Goal: Transaction & Acquisition: Purchase product/service

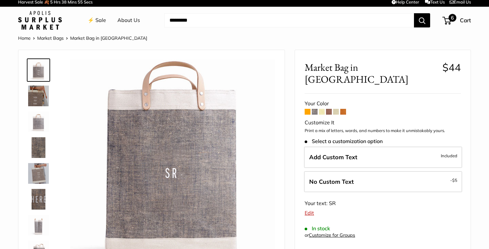
click at [448, 21] on span "6" at bounding box center [446, 21] width 9 height 8
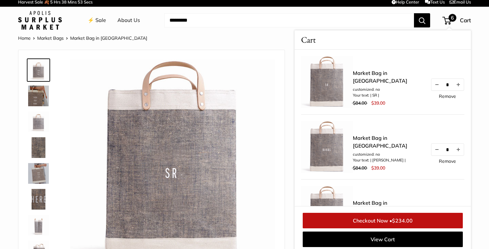
click at [405, 219] on span "$234.00" at bounding box center [402, 221] width 21 height 6
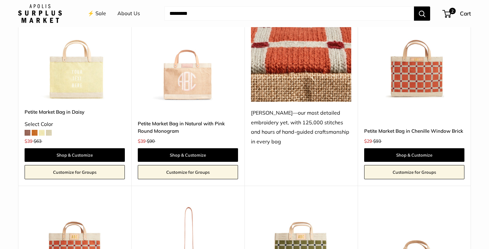
scroll to position [1077, 0]
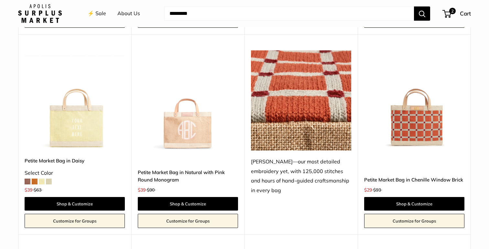
click at [0, 0] on img at bounding box center [0, 0] width 0 height 0
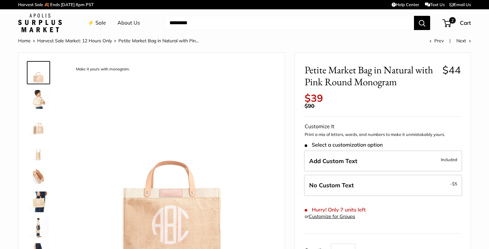
click at [39, 126] on img at bounding box center [38, 124] width 21 height 21
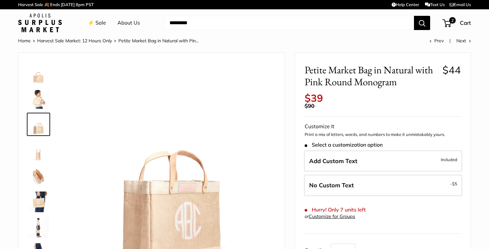
click at [41, 146] on img at bounding box center [38, 150] width 21 height 21
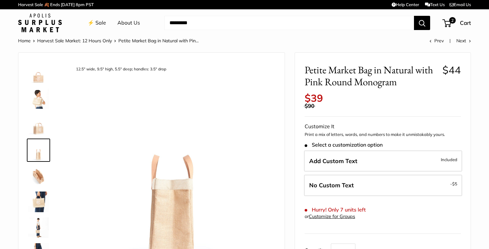
click at [41, 175] on img at bounding box center [38, 176] width 21 height 21
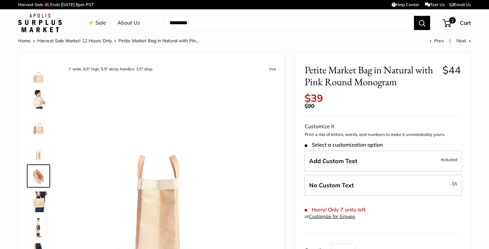
scroll to position [20, 0]
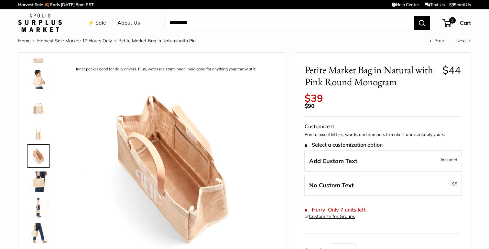
click at [38, 193] on link at bounding box center [38, 181] width 23 height 23
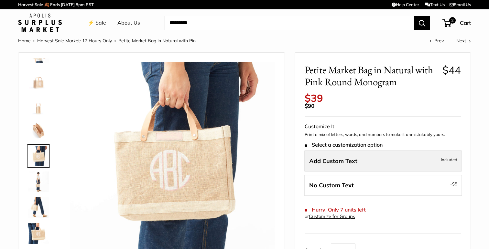
click at [333, 158] on span "Add Custom Text" at bounding box center [333, 161] width 48 height 7
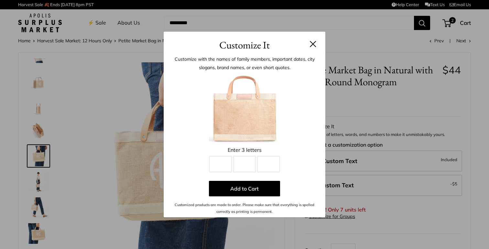
click at [314, 44] on button at bounding box center [313, 44] width 6 height 6
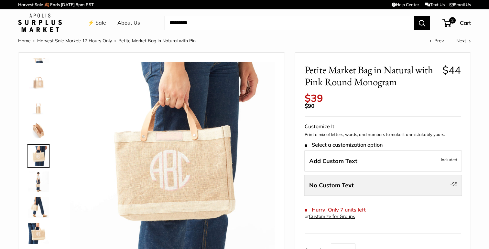
click at [356, 179] on label "No Custom Text - $5" at bounding box center [383, 185] width 158 height 21
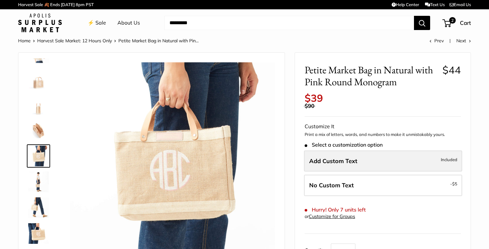
click at [348, 158] on span "Add Custom Text" at bounding box center [333, 161] width 48 height 7
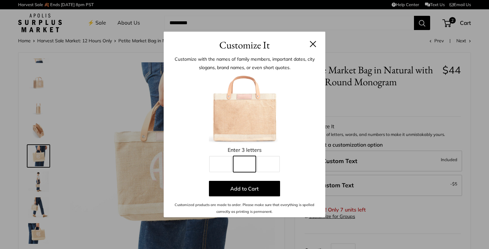
click at [249, 166] on input "Line 2" at bounding box center [244, 164] width 23 height 16
type input "*"
click at [219, 162] on input "Line 1" at bounding box center [220, 164] width 23 height 16
type input "*"
click at [244, 166] on input "Line 2" at bounding box center [244, 164] width 23 height 16
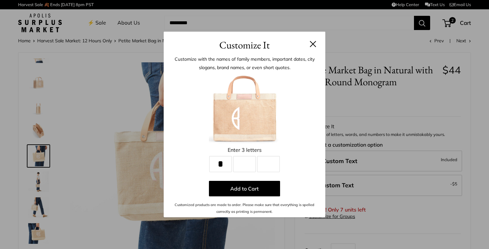
click at [313, 45] on button at bounding box center [313, 44] width 6 height 6
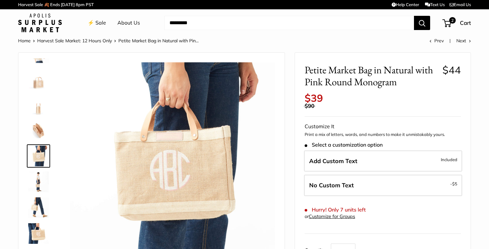
click at [39, 23] on img at bounding box center [40, 23] width 44 height 19
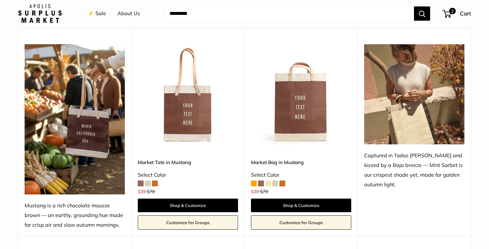
scroll to position [270, 0]
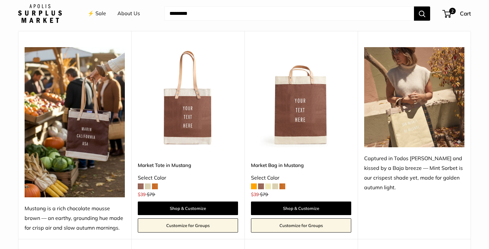
click at [0, 0] on img at bounding box center [0, 0] width 0 height 0
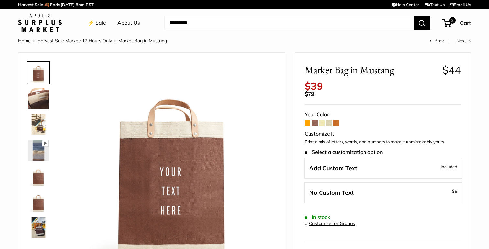
click at [323, 120] on span at bounding box center [322, 123] width 6 height 6
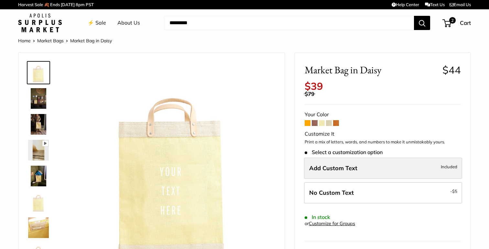
click at [323, 167] on label "Add Custom Text Included" at bounding box center [383, 168] width 158 height 21
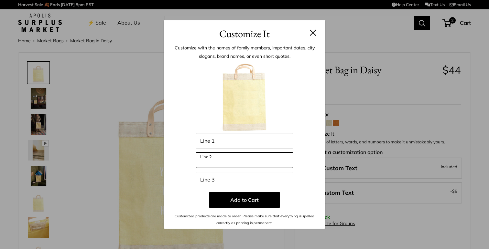
click at [232, 163] on input "Line 2" at bounding box center [244, 161] width 97 height 16
type input "****"
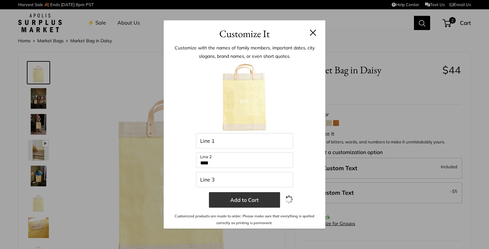
click at [238, 200] on button "Add to Cart" at bounding box center [244, 200] width 71 height 16
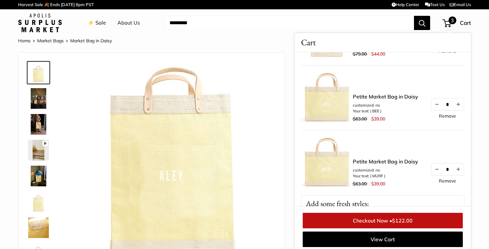
scroll to position [69, 0]
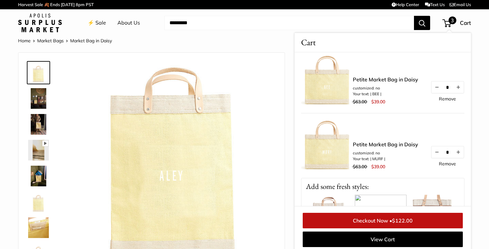
click at [333, 88] on img at bounding box center [327, 81] width 52 height 52
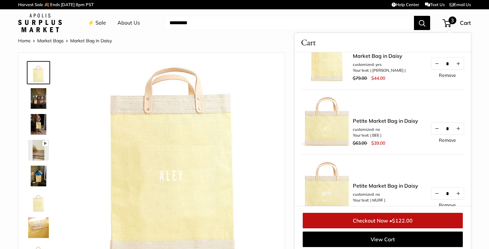
scroll to position [28, 0]
click at [354, 131] on li "customized: no" at bounding box center [385, 129] width 65 height 6
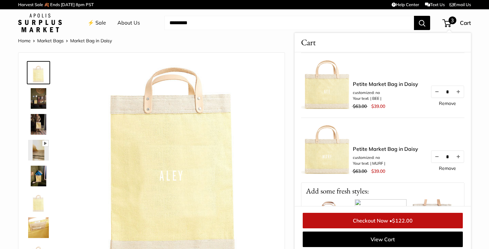
scroll to position [105, 0]
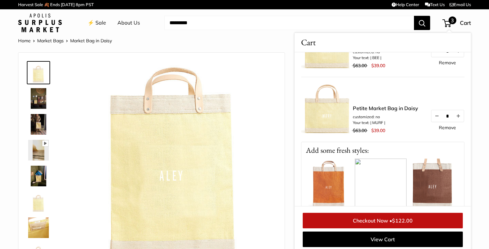
click at [99, 24] on link "⚡️ Sale" at bounding box center [97, 23] width 18 height 10
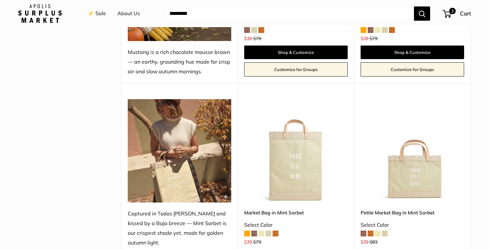
scroll to position [309, 0]
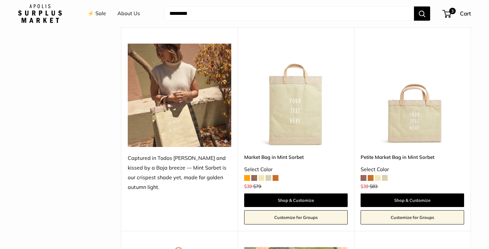
click at [377, 177] on span at bounding box center [378, 178] width 6 height 6
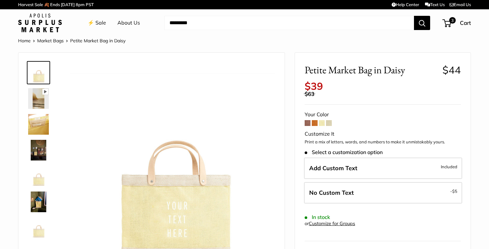
click at [371, 172] on div "Add Custom Text Included No Custom Text - $5" at bounding box center [382, 182] width 159 height 49
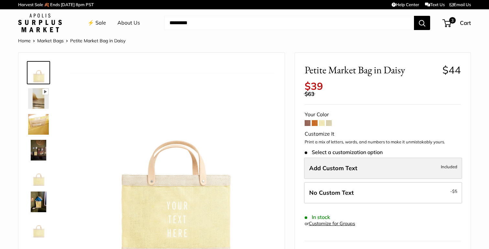
click at [368, 167] on label "Add Custom Text Included" at bounding box center [383, 168] width 158 height 21
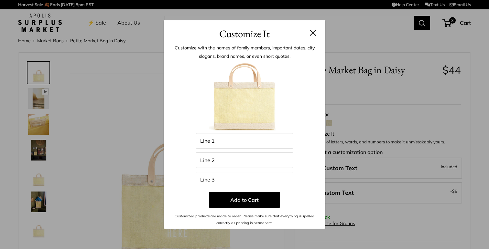
click at [308, 32] on h3 "Customize It" at bounding box center [244, 33] width 142 height 15
click at [311, 32] on button at bounding box center [313, 32] width 6 height 6
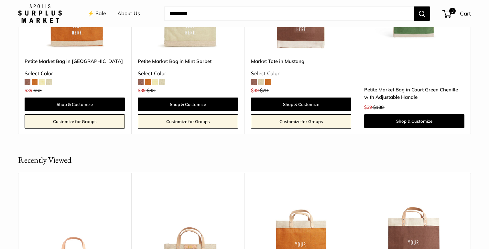
scroll to position [671, 0]
